Goal: Task Accomplishment & Management: Complete application form

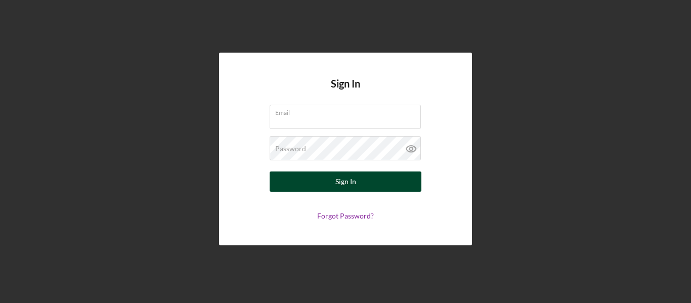
type input "[EMAIL_ADDRESS][DOMAIN_NAME]"
click at [360, 186] on button "Sign In" at bounding box center [345, 181] width 152 height 20
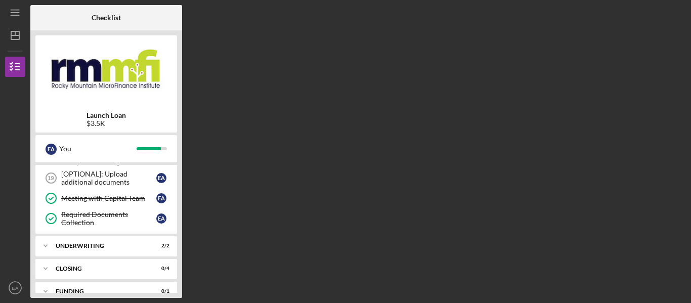
scroll to position [317, 0]
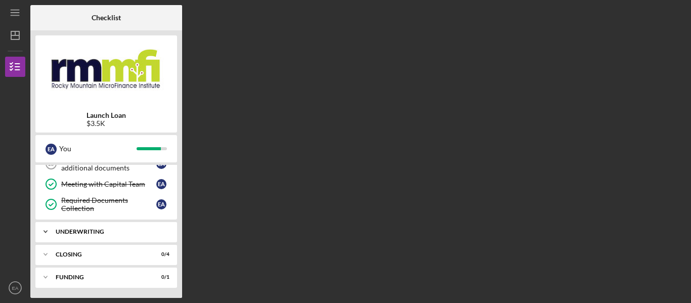
click at [129, 230] on div "Underwriting" at bounding box center [110, 232] width 109 height 6
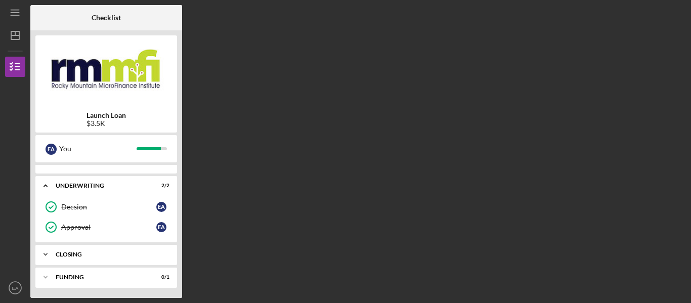
click at [123, 250] on div "Icon/Expander Closing 0 / 4" at bounding box center [106, 254] width 142 height 20
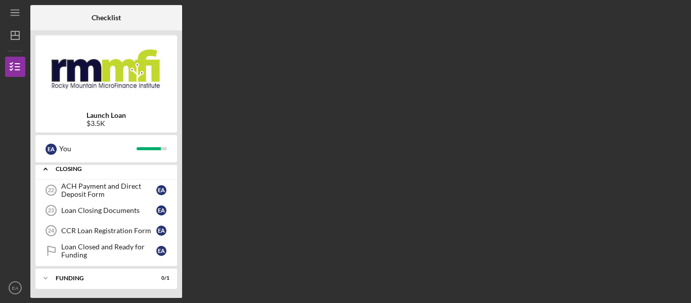
scroll to position [450, 0]
click at [121, 194] on div "ACH Payment and Direct Deposit Form" at bounding box center [108, 189] width 95 height 16
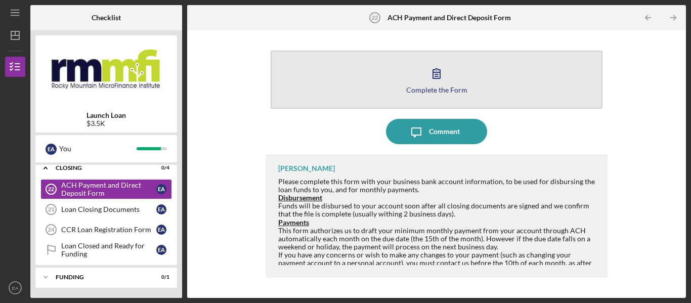
click at [480, 75] on button "Complete the Form Form" at bounding box center [436, 80] width 332 height 58
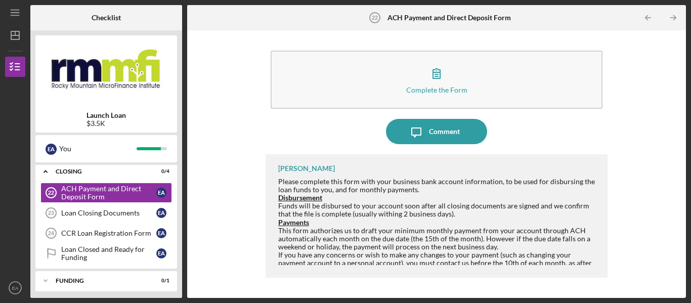
scroll to position [450, 0]
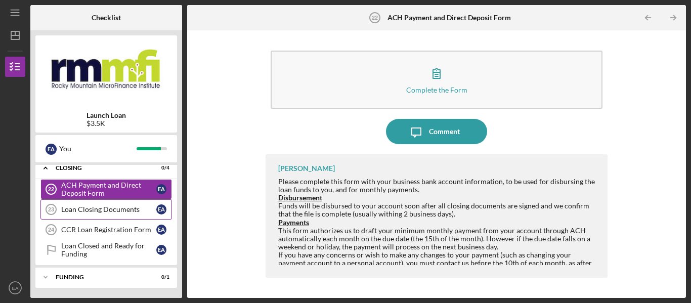
click at [91, 211] on div "Loan Closing Documents" at bounding box center [108, 209] width 95 height 8
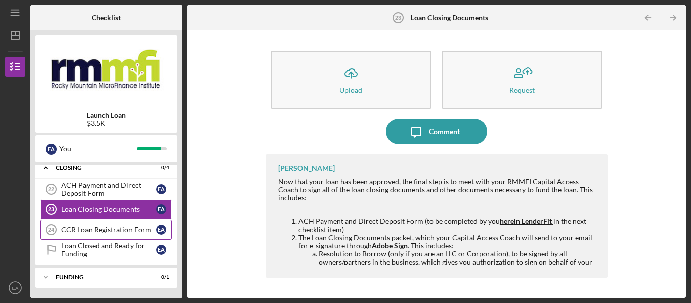
click at [79, 231] on div "CCR Loan Registration Form" at bounding box center [108, 229] width 95 height 8
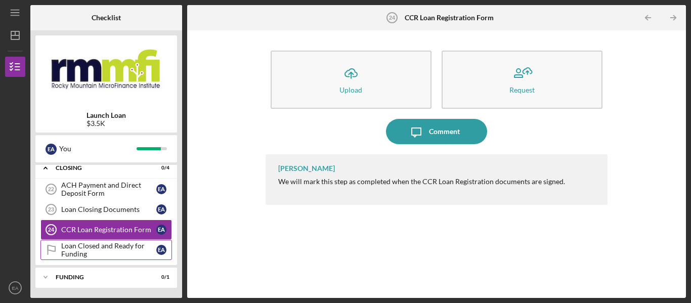
click at [92, 249] on div "Loan Closed and Ready for Funding" at bounding box center [108, 250] width 95 height 16
